Goal: Task Accomplishment & Management: Manage account settings

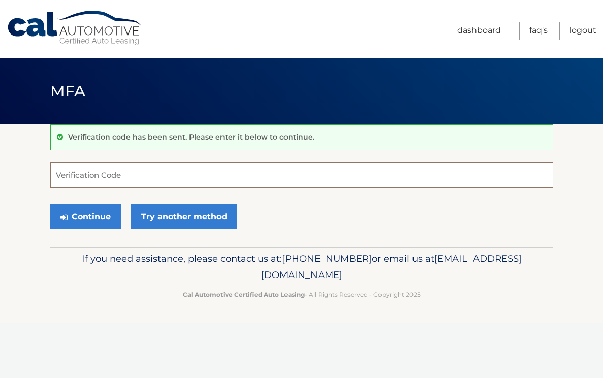
click at [186, 183] on input "Verification Code" at bounding box center [301, 175] width 503 height 25
click at [129, 179] on input "Verification Code" at bounding box center [301, 175] width 503 height 25
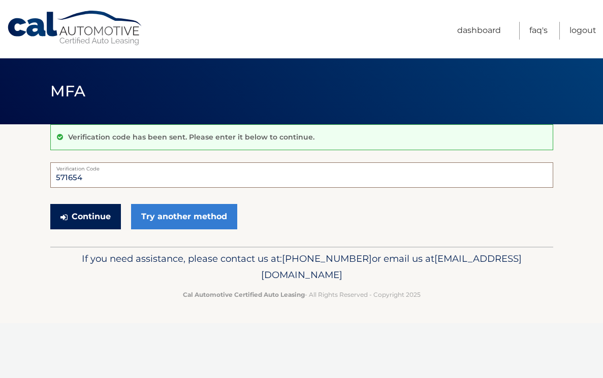
type input "571654"
click at [90, 216] on button "Continue" at bounding box center [85, 216] width 71 height 25
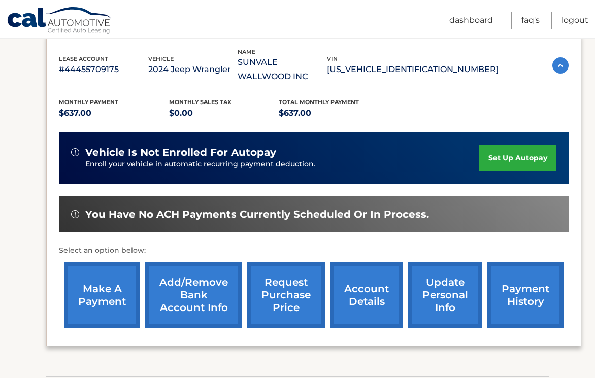
scroll to position [251, 0]
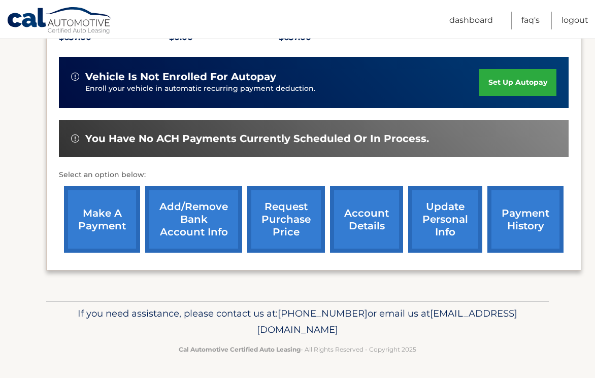
click at [107, 216] on link "make a payment" at bounding box center [102, 219] width 76 height 67
click at [521, 81] on link "set up autopay" at bounding box center [517, 82] width 77 height 27
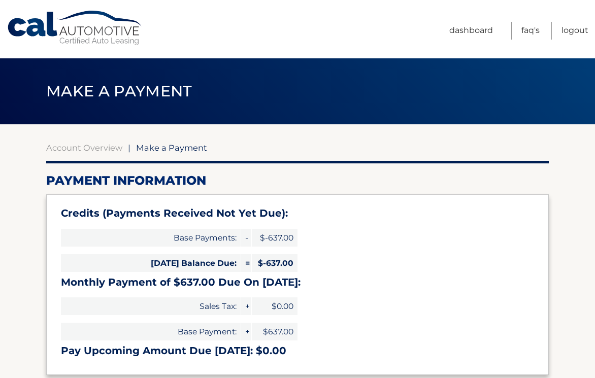
type input "0"
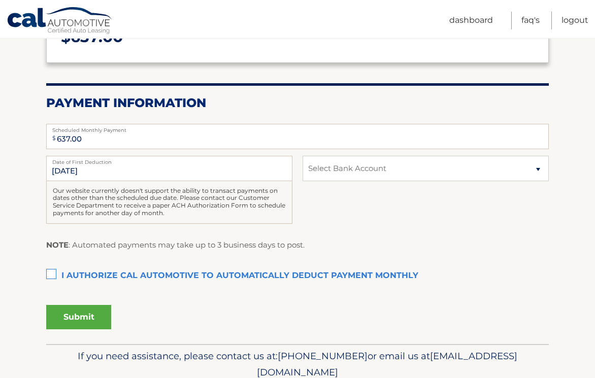
scroll to position [163, 0]
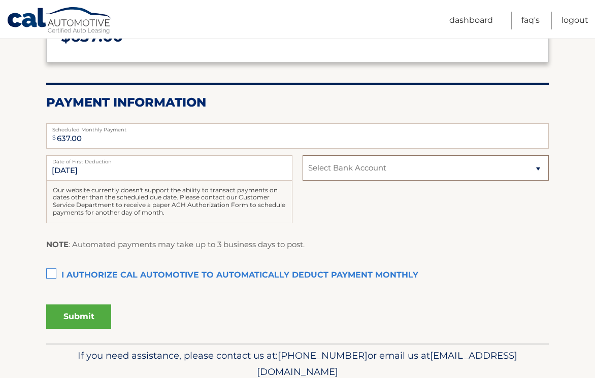
click at [381, 167] on select "Select Bank Account Checking TD BANK NA *****[STREET_ADDRESS] *****3108" at bounding box center [426, 167] width 246 height 25
select select "YjMxNmUwYTYtNDc0Zi00MmQ2LTllYzAtYjkxZDJhODJhZDZl"
click at [303, 155] on select "Select Bank Account Checking TD BANK NA *****1110 New Account JPMORGAN CHASE BA…" at bounding box center [426, 167] width 246 height 25
click at [138, 173] on input "10/9/2025" at bounding box center [169, 167] width 246 height 25
click at [80, 170] on input "10/9/2025" at bounding box center [169, 167] width 246 height 25
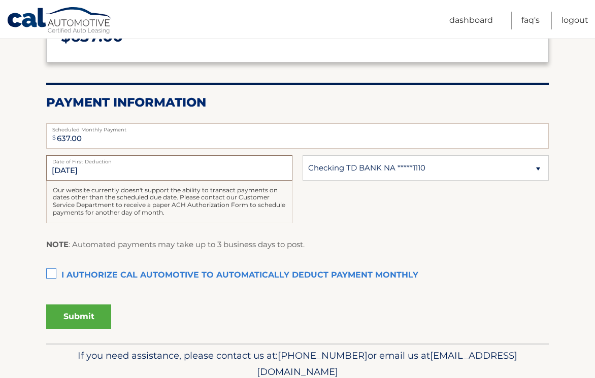
click at [80, 170] on input "10/9/2025" at bounding box center [169, 167] width 246 height 25
click at [122, 169] on input "10/9/2025" at bounding box center [169, 167] width 246 height 25
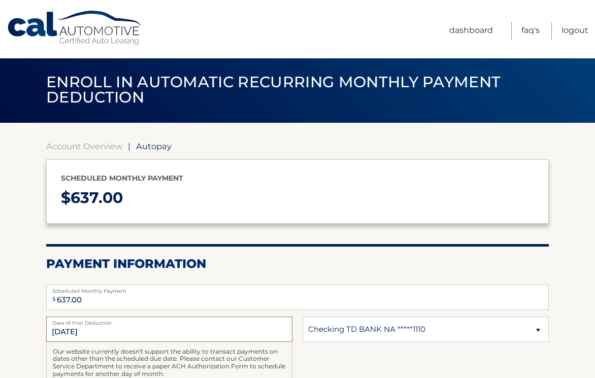
scroll to position [0, 0]
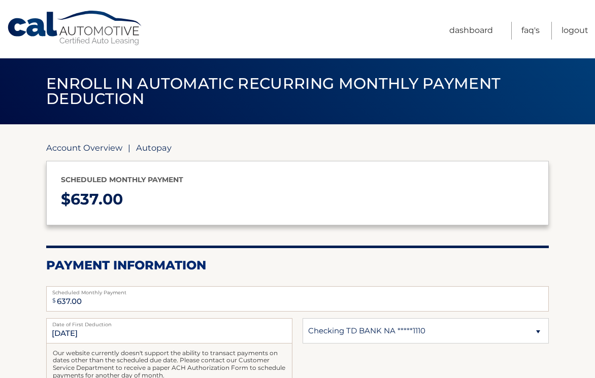
click at [95, 150] on link "Account Overview" at bounding box center [84, 148] width 76 height 10
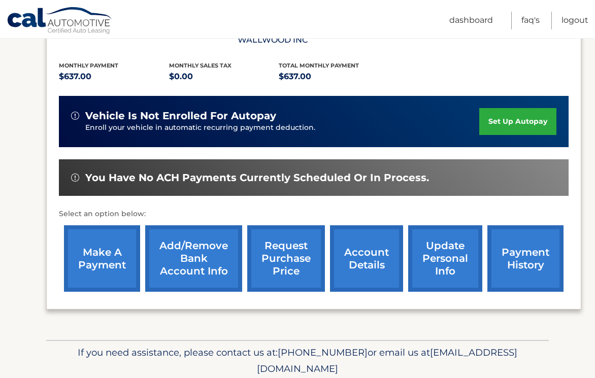
scroll to position [213, 0]
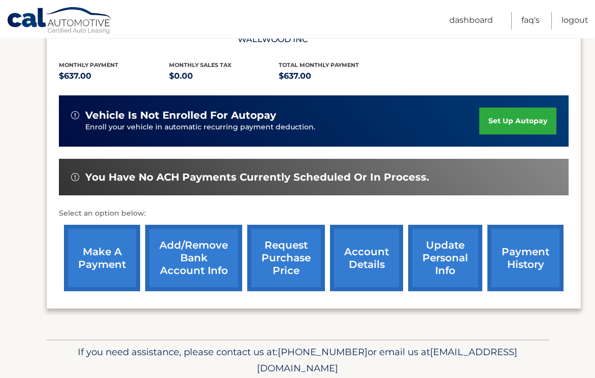
click at [520, 255] on link "payment history" at bounding box center [526, 258] width 76 height 67
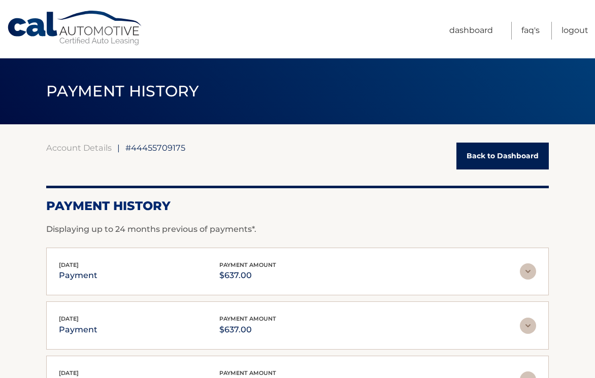
click at [495, 159] on link "Back to Dashboard" at bounding box center [503, 156] width 92 height 27
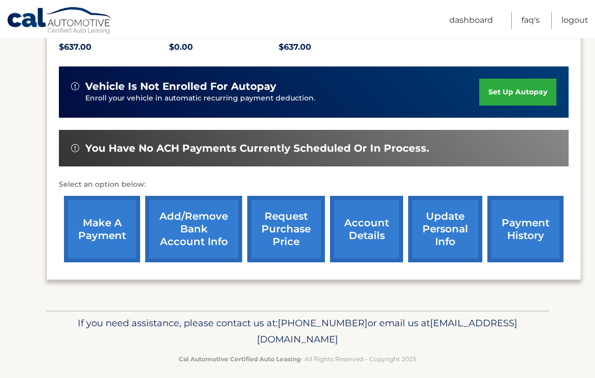
scroll to position [251, 0]
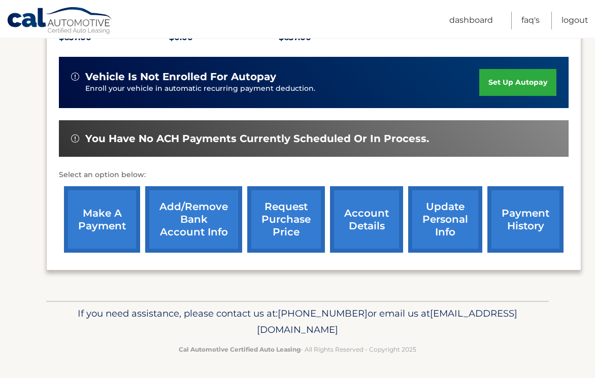
click at [376, 232] on link "account details" at bounding box center [366, 219] width 73 height 67
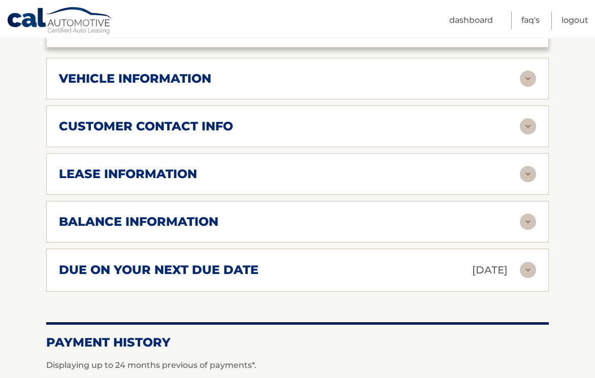
scroll to position [489, 0]
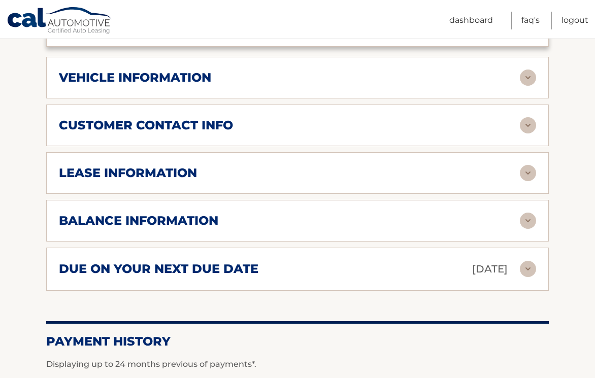
click at [408, 271] on div "due on your next due date [DATE]" at bounding box center [289, 270] width 461 height 18
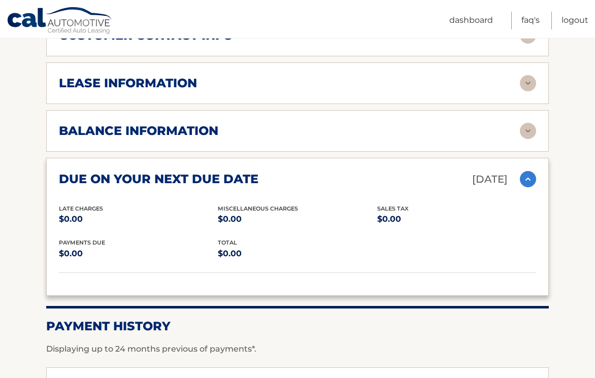
scroll to position [579, 0]
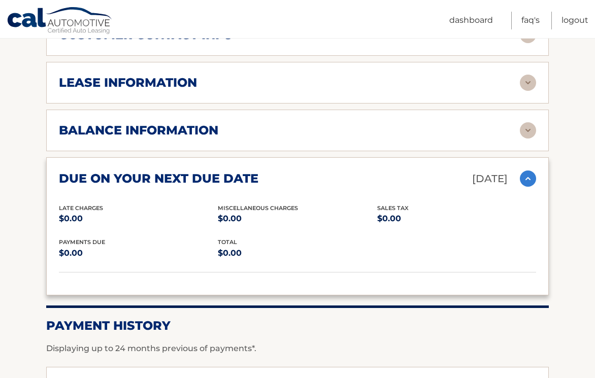
click at [528, 180] on img at bounding box center [528, 179] width 16 height 16
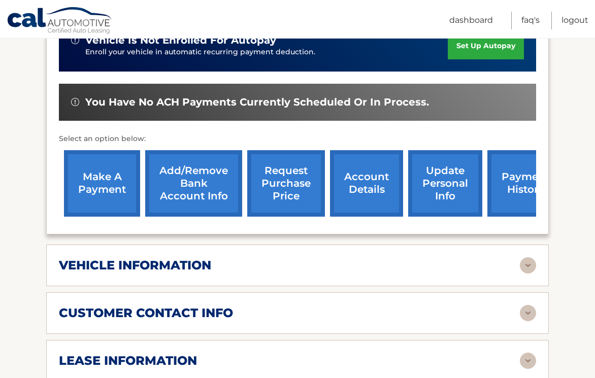
scroll to position [302, 0]
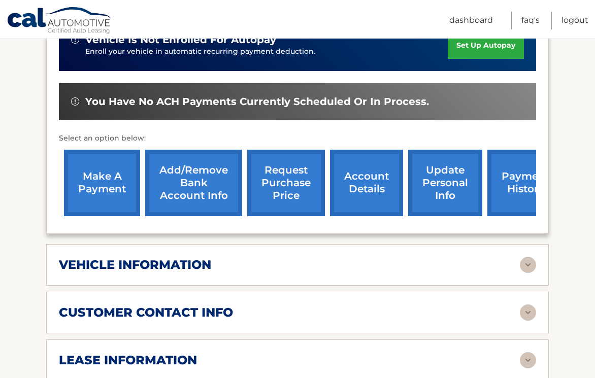
click at [485, 51] on link "set up autopay" at bounding box center [486, 45] width 76 height 27
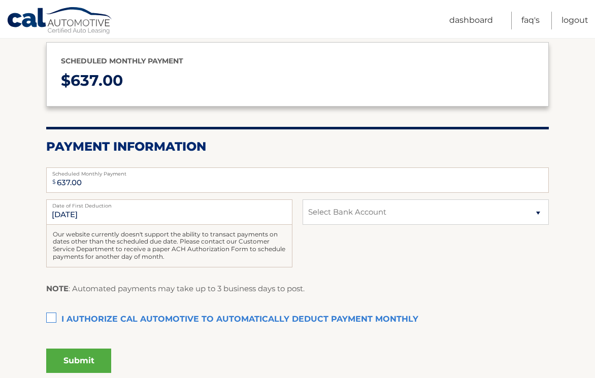
scroll to position [119, 0]
click at [100, 216] on input "10/9/2025" at bounding box center [169, 211] width 246 height 25
click at [54, 311] on label "I authorize cal automotive to automatically deduct payment monthly This checkbo…" at bounding box center [297, 319] width 503 height 20
click at [0, 0] on input "I authorize cal automotive to automatically deduct payment monthly This checkbo…" at bounding box center [0, 0] width 0 height 0
click at [494, 215] on select "Select Bank Account Checking TD BANK NA *****1110 New Account JPMORGAN CHASE BA…" at bounding box center [426, 211] width 246 height 25
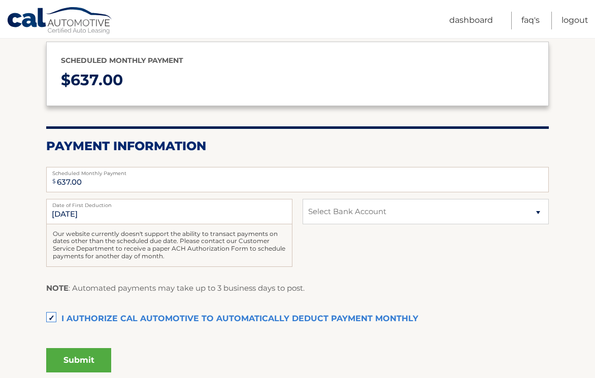
click at [52, 316] on label "I authorize cal automotive to automatically deduct payment monthly This checkbo…" at bounding box center [297, 319] width 503 height 20
click at [0, 0] on input "I authorize cal automotive to automatically deduct payment monthly This checkbo…" at bounding box center [0, 0] width 0 height 0
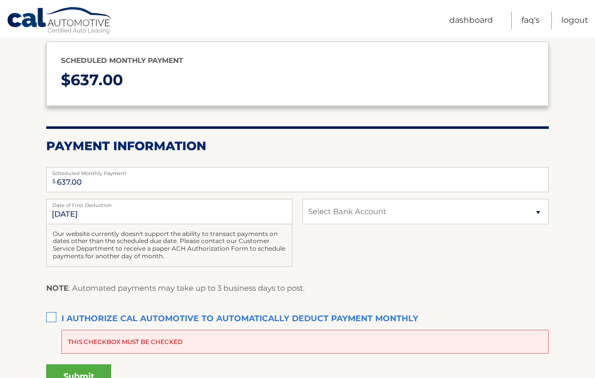
scroll to position [0, 0]
